Goal: Find contact information: Find contact information

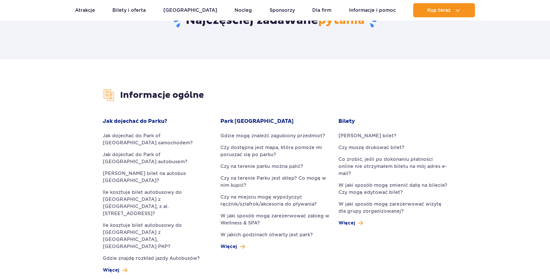
scroll to position [90, 0]
click at [354, 219] on span "Więcej" at bounding box center [347, 222] width 16 height 7
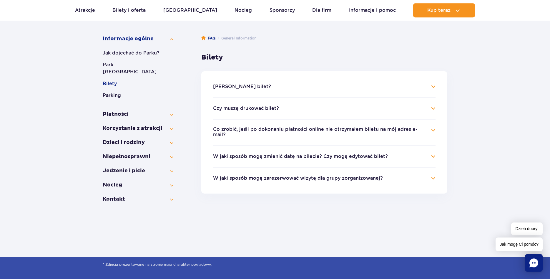
scroll to position [90, 0]
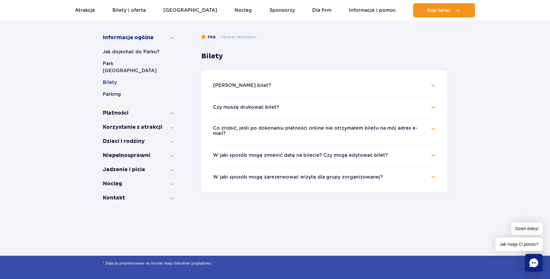
click at [432, 177] on ul "Jak kupić bilet? Bilety do Suntago można zakupić zarówno przez stronę interneto…" at bounding box center [324, 131] width 246 height 122
click at [433, 174] on h4 "W jaki sposób mogę zarezerwować wizytę dla grupy zorganizowanej?" at bounding box center [324, 176] width 223 height 7
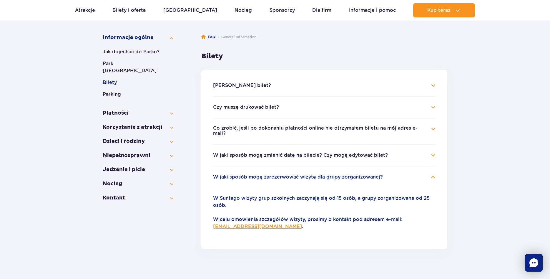
click at [433, 174] on h4 "W jaki sposób mogę zarezerwować wizytę dla grupy zorganizowanej?" at bounding box center [324, 176] width 223 height 7
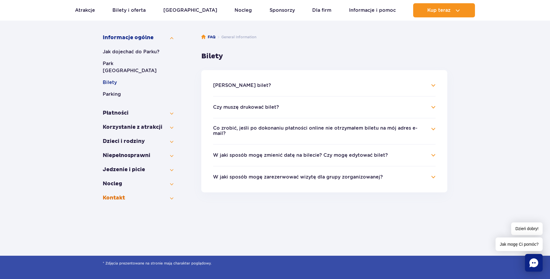
click at [170, 194] on button "Kontakt" at bounding box center [138, 197] width 71 height 7
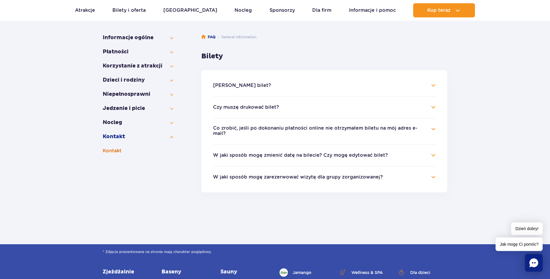
click at [119, 149] on button "Kontakt" at bounding box center [138, 150] width 71 height 7
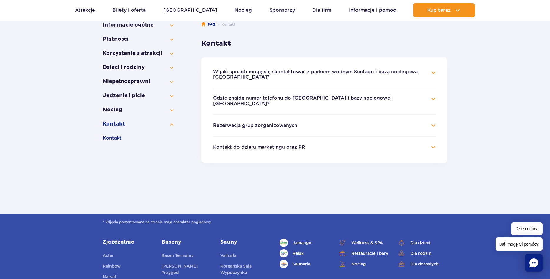
scroll to position [90, 0]
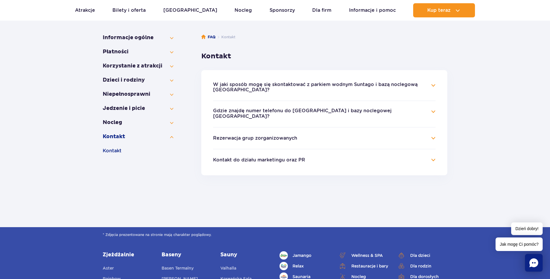
click at [317, 92] on button "W jaki sposób mogę się skontaktować z parkiem wodnym Suntago i bazą noclegową […" at bounding box center [320, 87] width 214 height 11
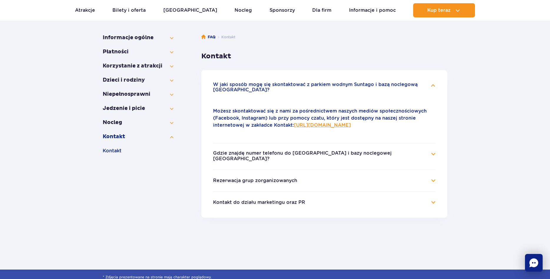
click at [317, 92] on button "W jaki sposób mogę się skontaktować z parkiem wodnym Suntago i bazą noclegową […" at bounding box center [320, 87] width 214 height 11
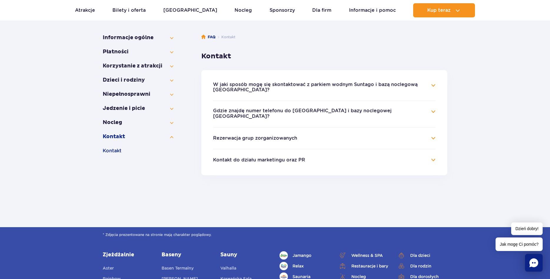
click at [291, 161] on button "Kontakt do działu marketingu oraz PR" at bounding box center [259, 159] width 92 height 5
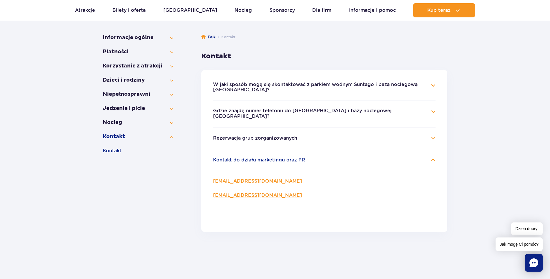
click at [538, 261] on icon "Chat" at bounding box center [534, 262] width 9 height 9
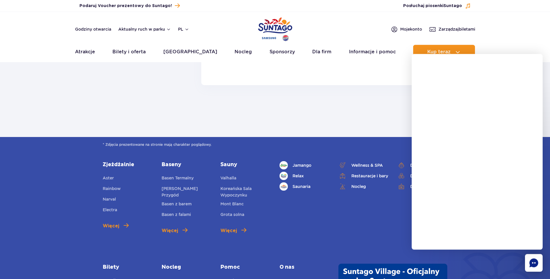
scroll to position [240, 0]
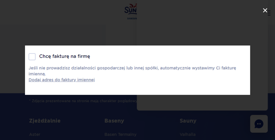
click at [266, 9] on icon at bounding box center [265, 10] width 8 height 8
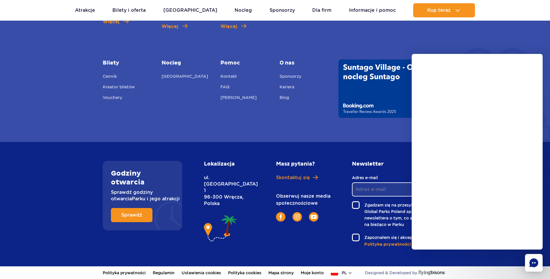
scroll to position [411, 0]
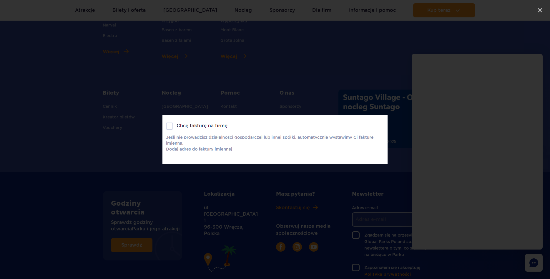
click at [203, 138] on img at bounding box center [275, 139] width 225 height 49
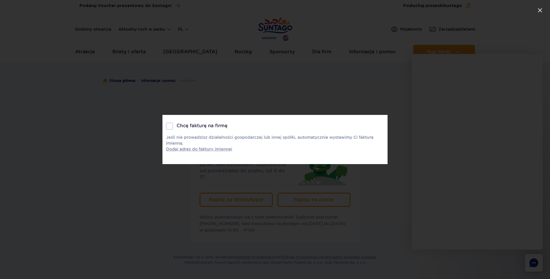
click at [221, 140] on img at bounding box center [275, 139] width 225 height 49
click at [169, 125] on img at bounding box center [275, 139] width 225 height 49
click at [210, 149] on img at bounding box center [275, 139] width 225 height 49
click at [538, 11] on icon at bounding box center [540, 10] width 8 height 8
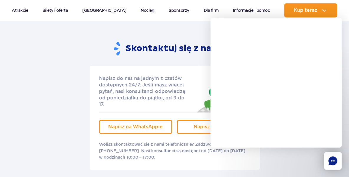
scroll to position [155, 0]
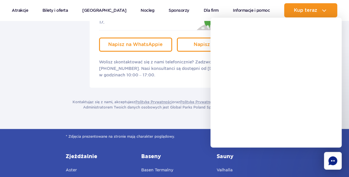
click at [180, 114] on div "Skontaktuj się z nami Napisz do nas na jednym z czatów dostępnych 24/7. Jeśli m…" at bounding box center [174, 34] width 226 height 188
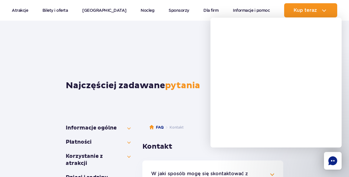
scroll to position [408, 0]
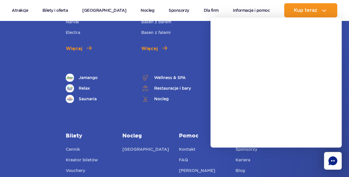
click at [180, 111] on div "Zjeżdżalnie Aster Rainbow [GEOGRAPHIC_DATA] Electra Więcej Baseny Basen Termaln…" at bounding box center [174, 118] width 226 height 268
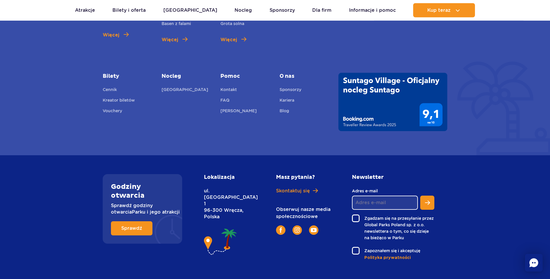
scroll to position [441, 0]
